Goal: Task Accomplishment & Management: Manage orders

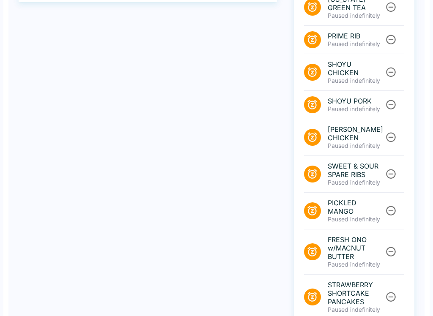
scroll to position [312, 0]
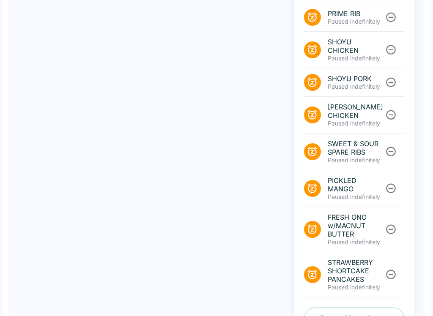
click at [333, 308] on button "Pause Menu Items" at bounding box center [354, 319] width 100 height 22
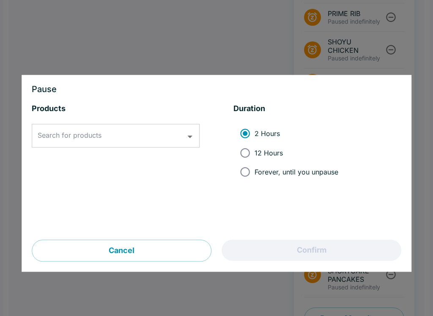
click at [123, 144] on input "Search for products" at bounding box center [110, 136] width 148 height 16
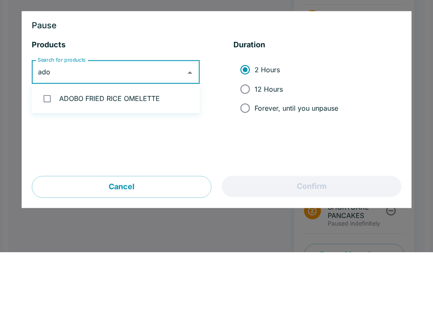
type input "adob"
click at [130, 151] on li "ADOBO FRIED RICE OMELETTE" at bounding box center [116, 162] width 168 height 22
checkbox input "true"
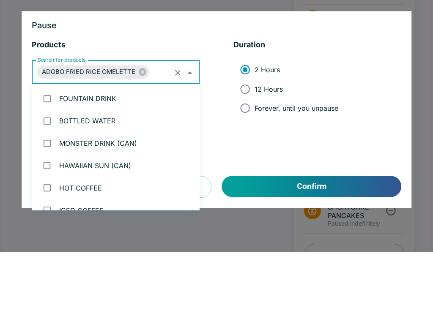
scroll to position [1954, 0]
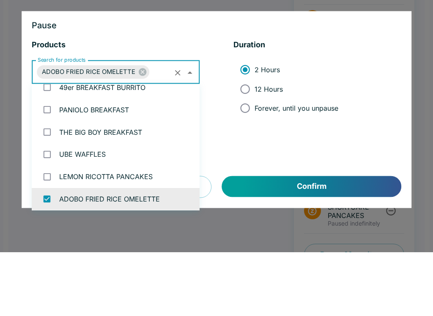
click at [250, 163] on input "Forever, until you unpause" at bounding box center [244, 172] width 19 height 19
radio input "true"
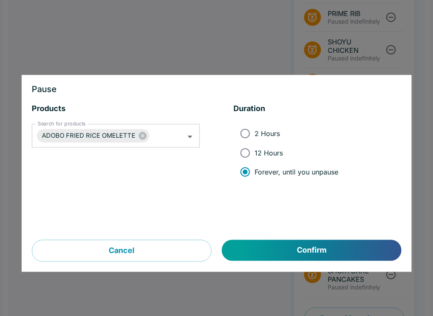
click at [309, 252] on button "Confirm" at bounding box center [311, 250] width 179 height 21
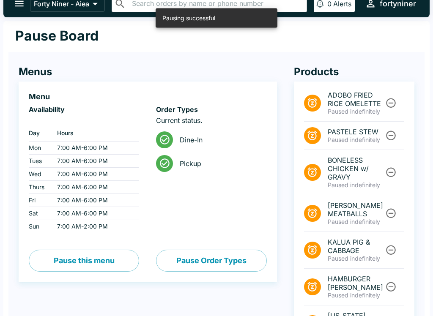
scroll to position [0, 0]
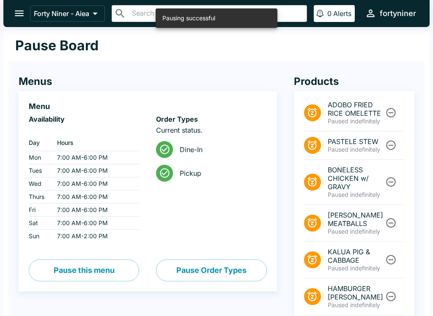
click at [20, 12] on icon "open drawer" at bounding box center [19, 13] width 11 height 11
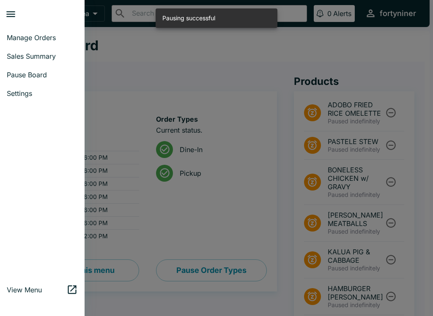
click at [65, 58] on span "Sales Summary" at bounding box center [42, 56] width 71 height 8
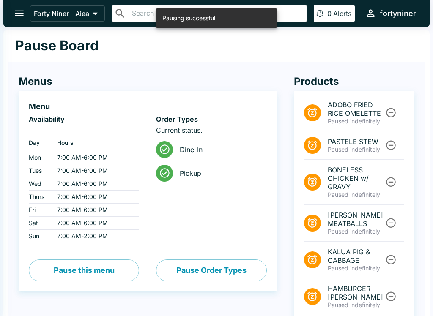
select select "03:00"
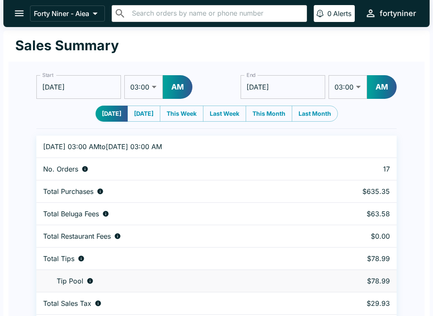
click at [17, 23] on button "open drawer" at bounding box center [19, 14] width 22 height 22
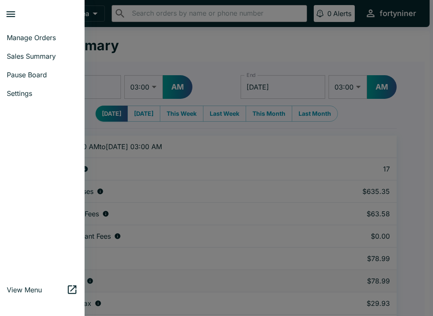
click at [47, 48] on link "Sales Summary" at bounding box center [42, 56] width 85 height 19
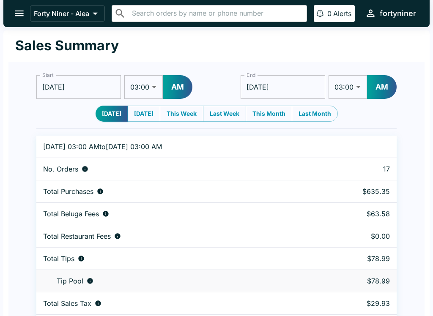
click at [19, 15] on icon "open drawer" at bounding box center [19, 13] width 11 height 11
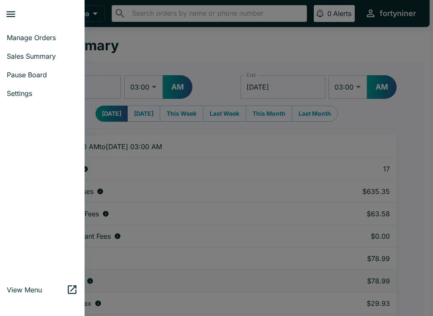
click at [52, 41] on span "Manage Orders" at bounding box center [42, 37] width 71 height 8
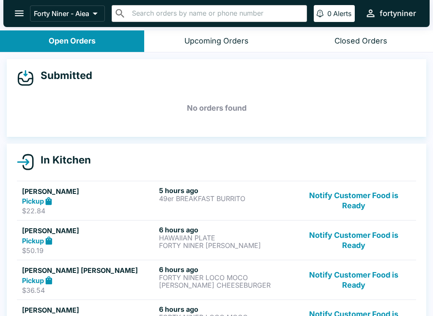
click at [378, 202] on button "Notify Customer Food is Ready" at bounding box center [353, 200] width 115 height 29
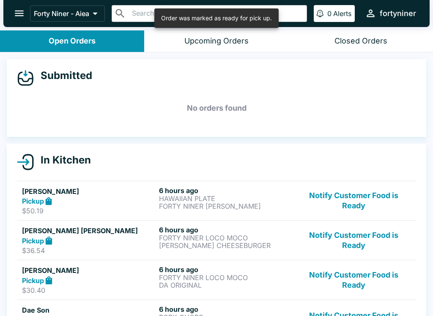
click at [369, 210] on button "Notify Customer Food is Ready" at bounding box center [353, 200] width 115 height 29
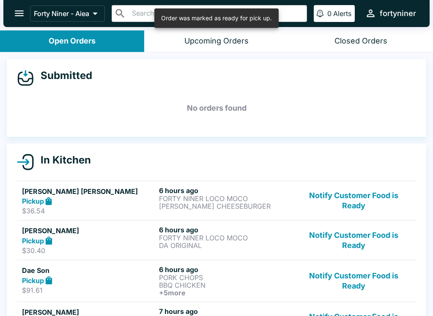
click at [368, 210] on button "Notify Customer Food is Ready" at bounding box center [353, 200] width 115 height 29
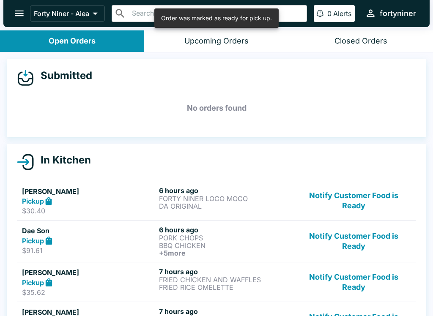
click at [370, 204] on button "Notify Customer Food is Ready" at bounding box center [353, 200] width 115 height 29
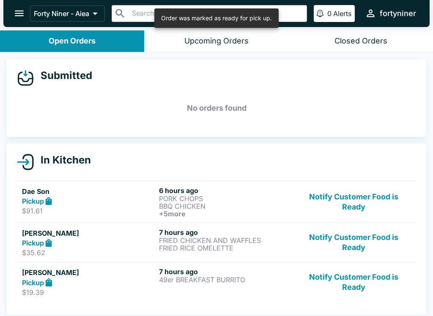
click at [370, 204] on button "Notify Customer Food is Ready" at bounding box center [353, 201] width 115 height 31
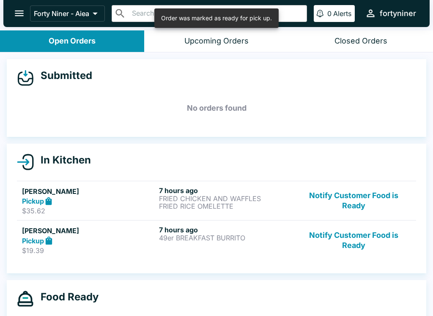
click at [374, 201] on button "Notify Customer Food is Ready" at bounding box center [353, 200] width 115 height 29
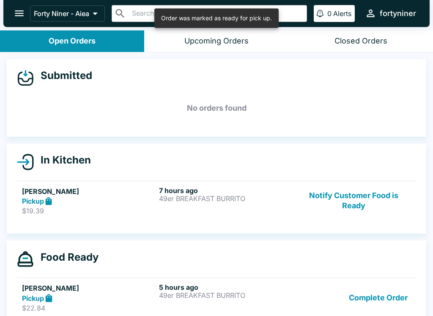
click at [360, 205] on button "Notify Customer Food is Ready" at bounding box center [353, 200] width 115 height 29
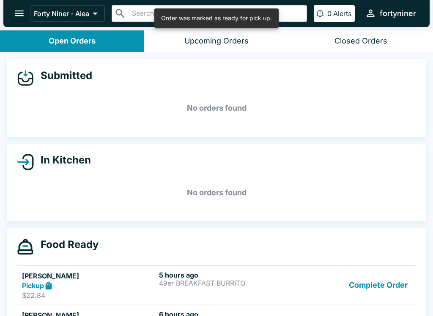
click at [391, 296] on button "Complete Order" at bounding box center [378, 285] width 66 height 29
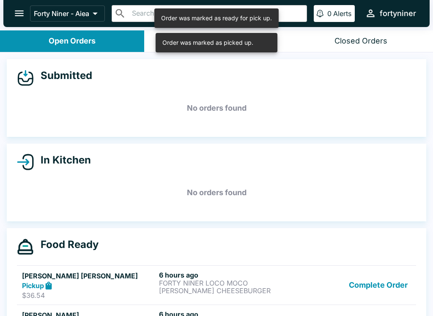
click at [397, 292] on button "Complete Order" at bounding box center [378, 285] width 66 height 29
click at [393, 297] on button "Complete Order" at bounding box center [378, 285] width 66 height 29
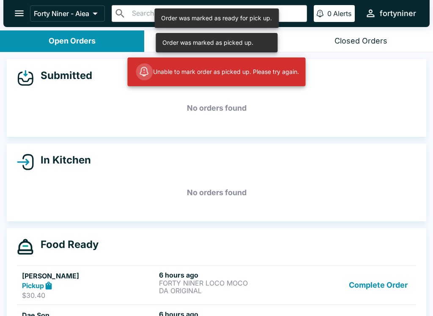
click at [389, 300] on button "Complete Order" at bounding box center [378, 285] width 66 height 29
click at [389, 301] on link "[PERSON_NAME] Pickup $22.84 5 hours ago 49er BREAKFAST BURRITO Complete Order" at bounding box center [216, 285] width 399 height 40
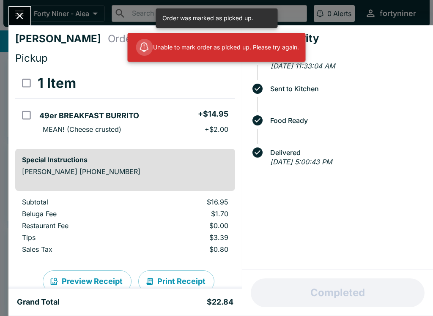
click at [400, 292] on div "Completed" at bounding box center [337, 293] width 191 height 46
click at [32, 13] on div "[PERSON_NAME] Order # 775844 Pickup 1 Item 49er BREAKFAST BURRITO + $14.95 MEAN…" at bounding box center [216, 158] width 433 height 316
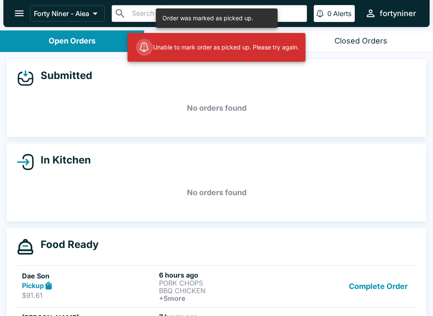
click at [384, 287] on button "Complete Order" at bounding box center [378, 286] width 66 height 31
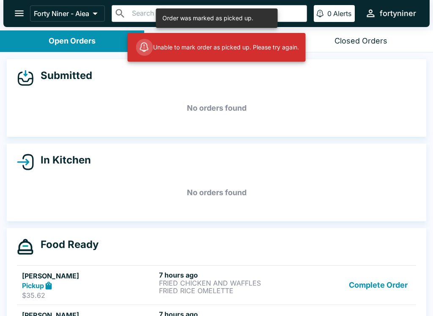
click at [383, 287] on button "Complete Order" at bounding box center [378, 285] width 66 height 29
click at [383, 292] on button "Complete Order" at bounding box center [378, 285] width 66 height 29
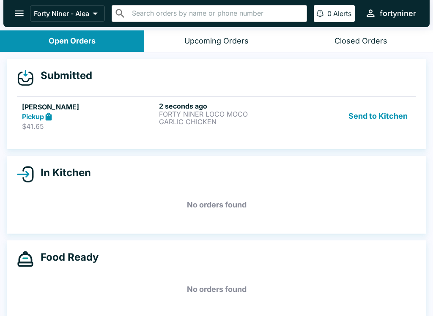
click at [225, 126] on div "2 seconds ago FORTY NINER LOCO MOCO GARLIC CHICKEN" at bounding box center [226, 116] width 134 height 29
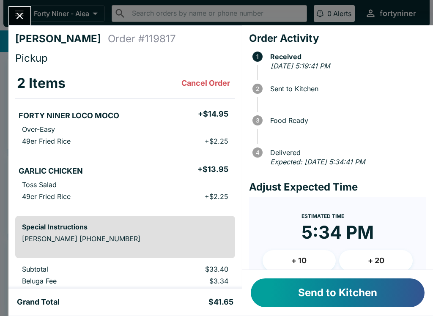
click at [314, 297] on button "Send to Kitchen" at bounding box center [338, 293] width 174 height 29
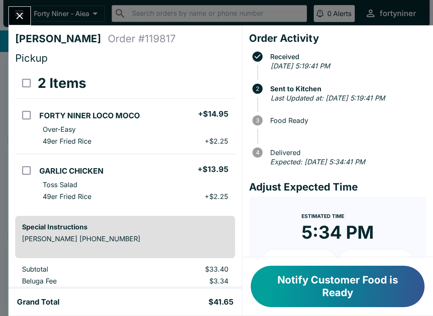
click at [23, 25] on button "Close" at bounding box center [20, 16] width 22 height 18
